Goal: Navigation & Orientation: Find specific page/section

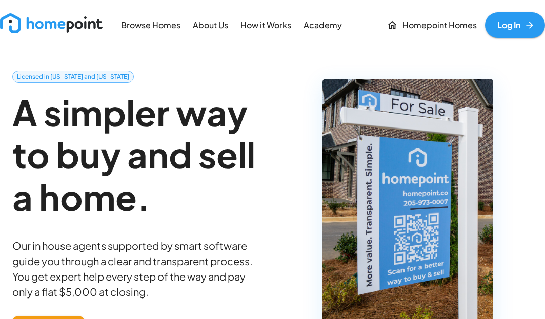
click at [508, 25] on link "Log In" at bounding box center [515, 25] width 60 height 26
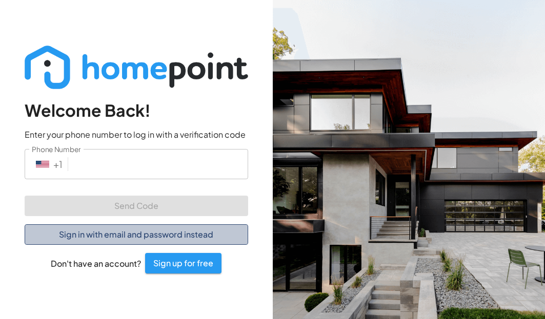
click at [119, 234] on button "Sign in with email and password instead" at bounding box center [136, 235] width 223 height 21
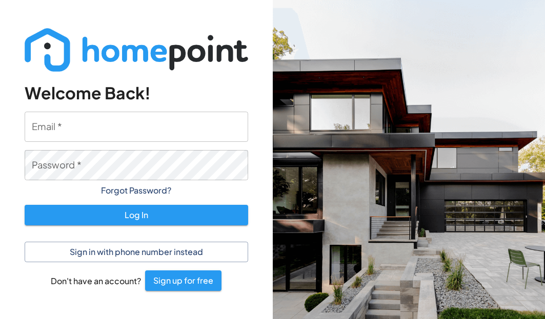
click at [72, 126] on input "Email   *" at bounding box center [136, 127] width 223 height 30
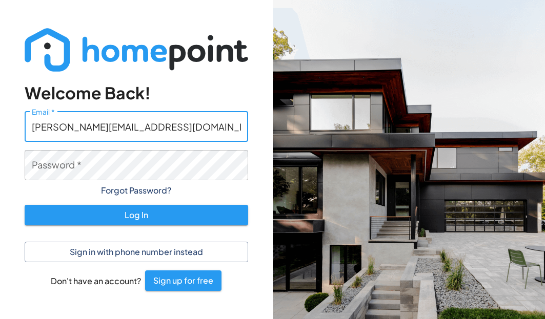
type input "[PERSON_NAME][EMAIL_ADDRESS][DOMAIN_NAME]"
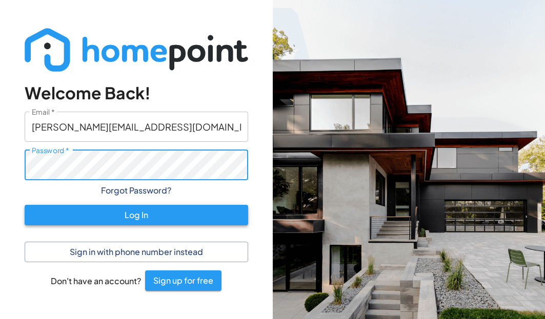
click at [132, 215] on button "Log In" at bounding box center [136, 215] width 223 height 21
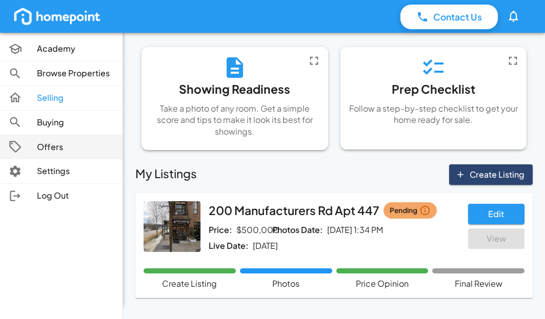
click at [50, 146] on p "Offers" at bounding box center [75, 147] width 77 height 12
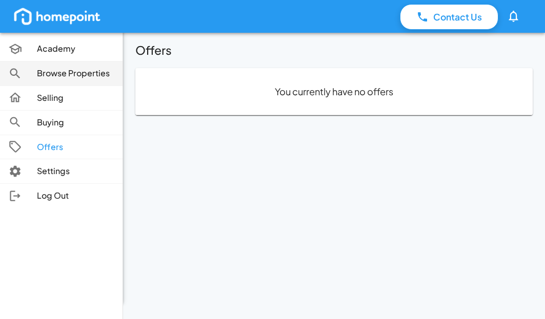
click at [64, 74] on p "Browse Properties" at bounding box center [75, 74] width 77 height 12
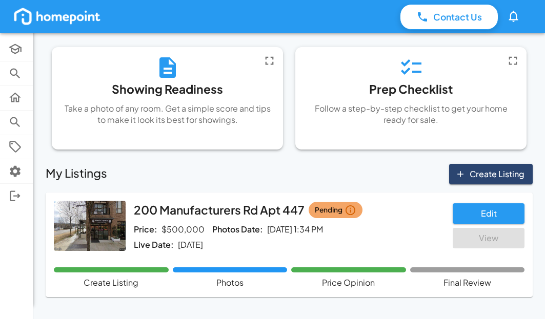
scroll to position [3, 0]
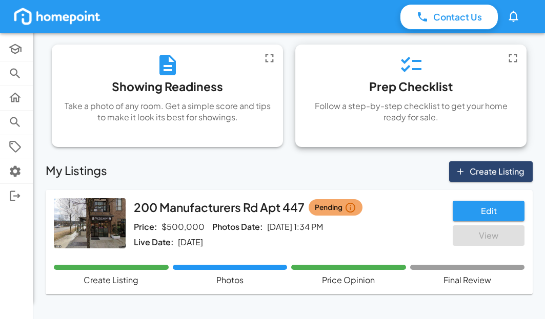
click at [403, 89] on h6 "Prep Checklist" at bounding box center [411, 86] width 84 height 19
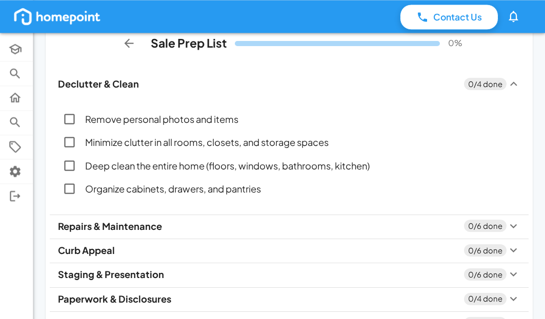
scroll to position [0, 0]
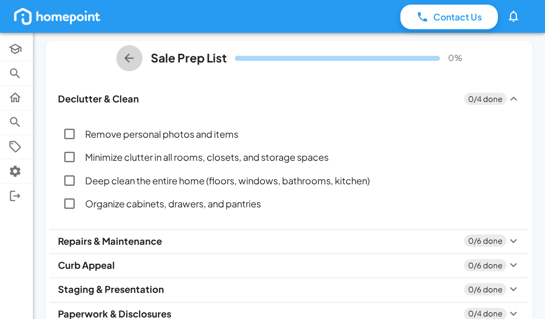
click at [129, 56] on icon "Back" at bounding box center [129, 58] width 9 height 9
